Goal: Task Accomplishment & Management: Manage account settings

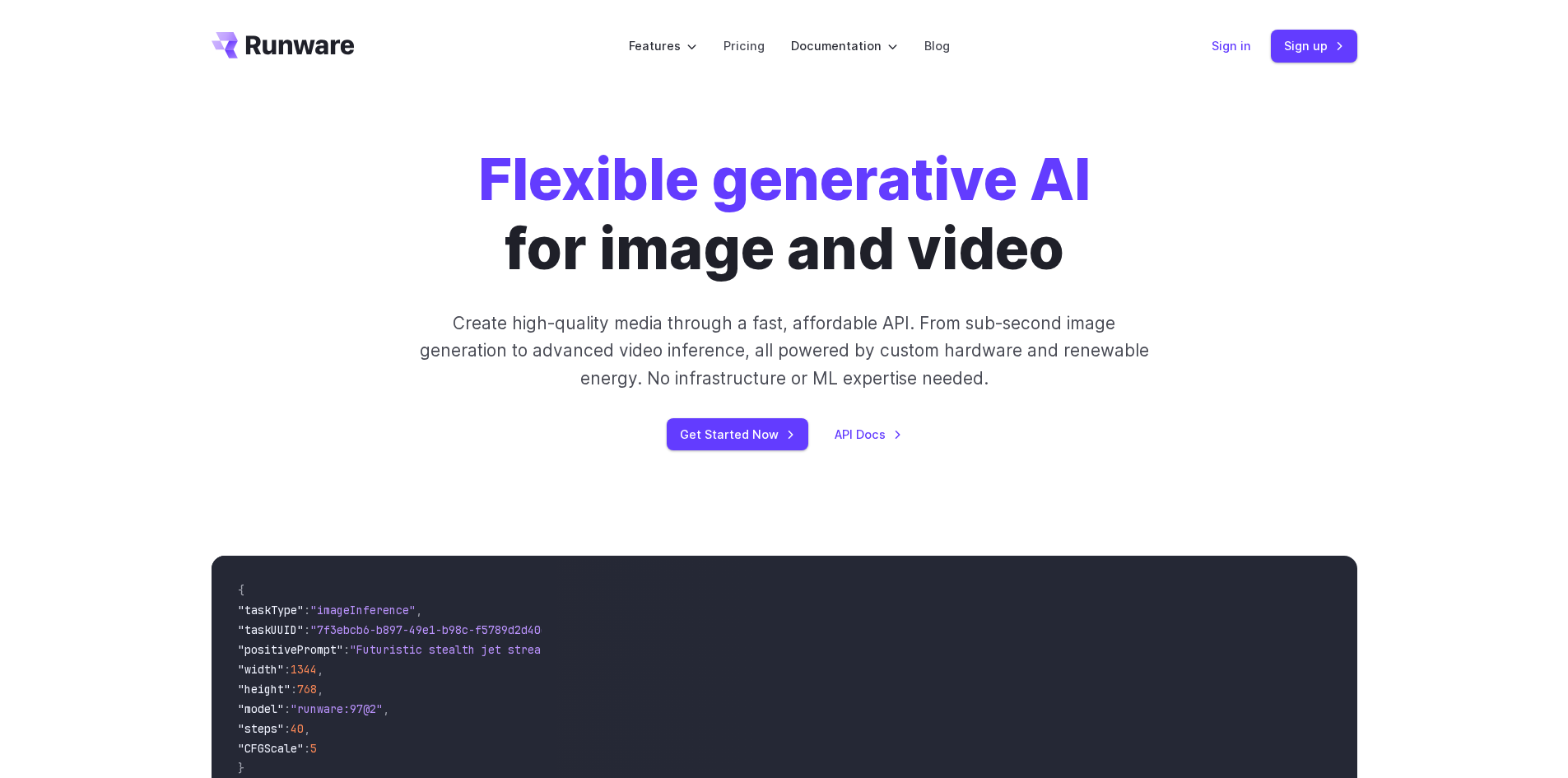
click at [1238, 53] on link "Sign in" at bounding box center [1232, 45] width 40 height 19
click at [1238, 52] on link "Sign in" at bounding box center [1232, 45] width 40 height 19
